Goal: Information Seeking & Learning: Learn about a topic

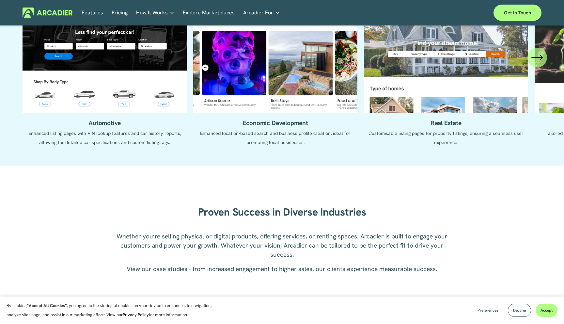
scroll to position [649, 0]
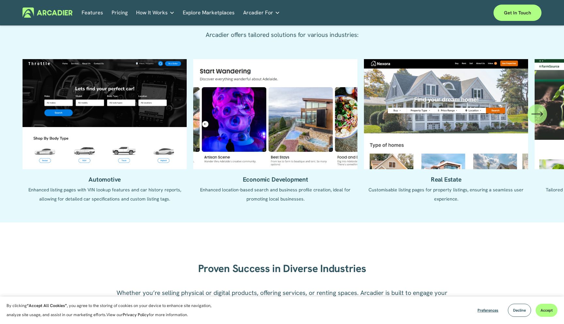
click at [207, 11] on link "Explore Marketplaces" at bounding box center [209, 13] width 52 height 10
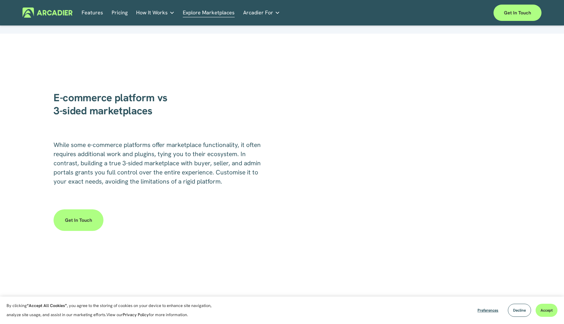
scroll to position [875, 0]
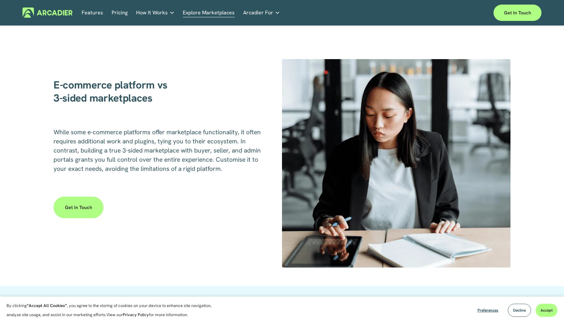
click at [76, 211] on link "Get in touch" at bounding box center [79, 208] width 50 height 22
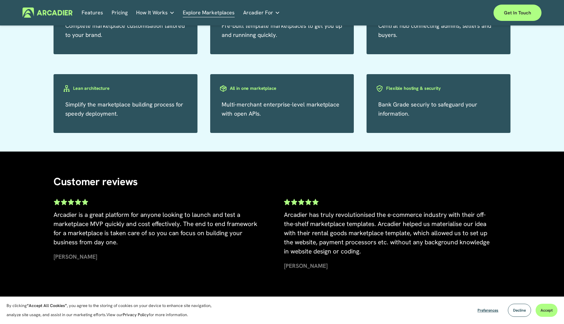
scroll to position [1114, 0]
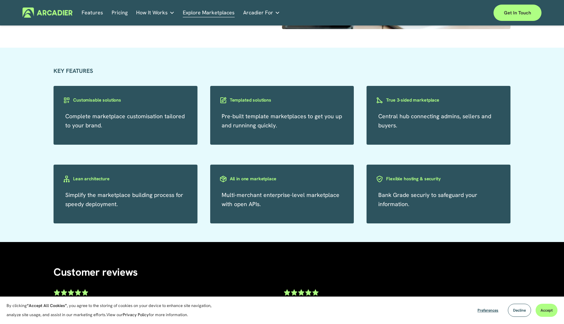
click at [88, 103] on h3 "Customisable solutions" at bounding box center [97, 100] width 48 height 6
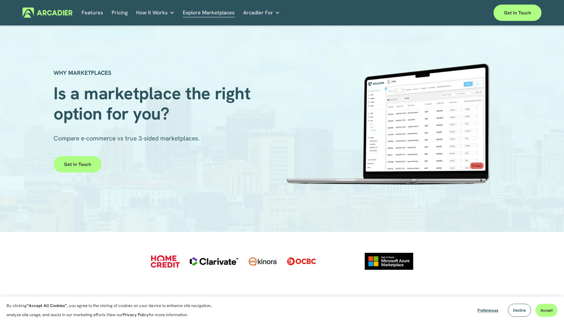
click at [153, 17] on span "How It Works" at bounding box center [152, 12] width 32 height 9
click at [119, 14] on link "Pricing" at bounding box center [120, 13] width 16 height 10
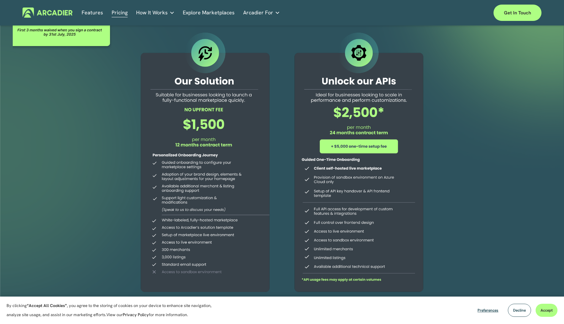
scroll to position [25, 0]
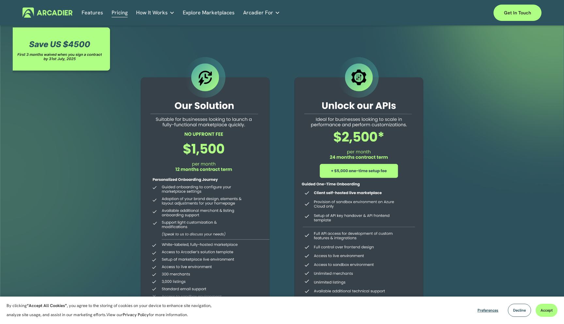
click at [95, 14] on link "Features" at bounding box center [93, 13] width 22 height 10
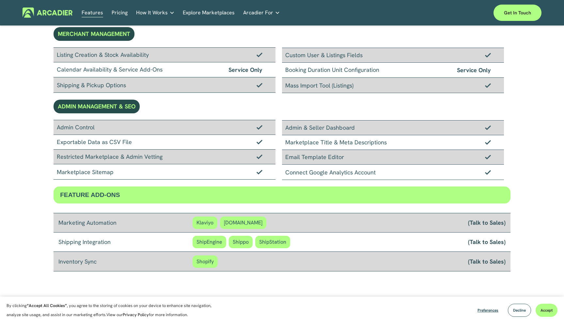
scroll to position [530, 0]
